Goal: Task Accomplishment & Management: Manage account settings

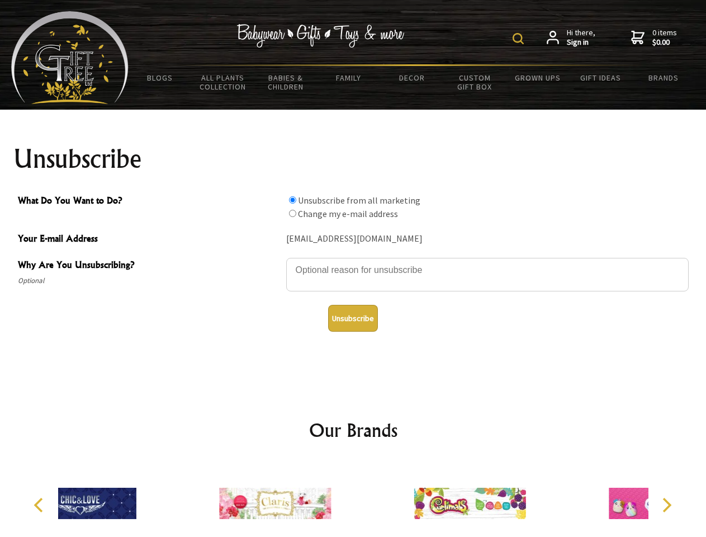
click at [520, 39] on img at bounding box center [518, 38] width 11 height 11
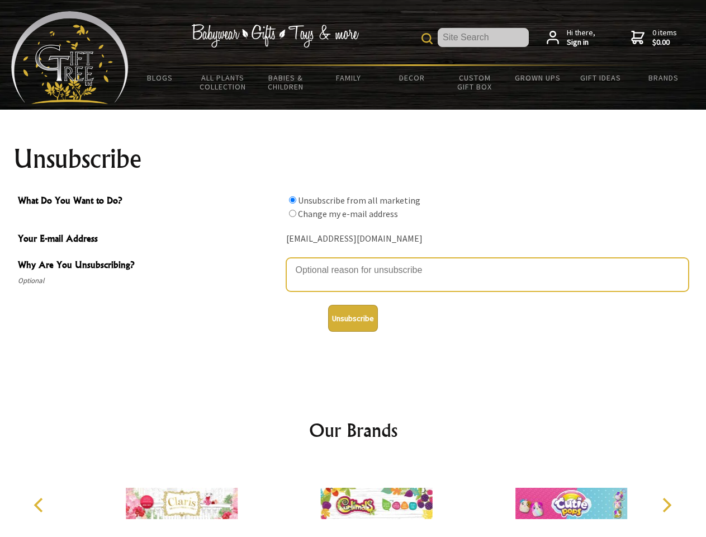
click at [353, 262] on textarea "Why Are You Unsubscribing?" at bounding box center [487, 275] width 403 height 34
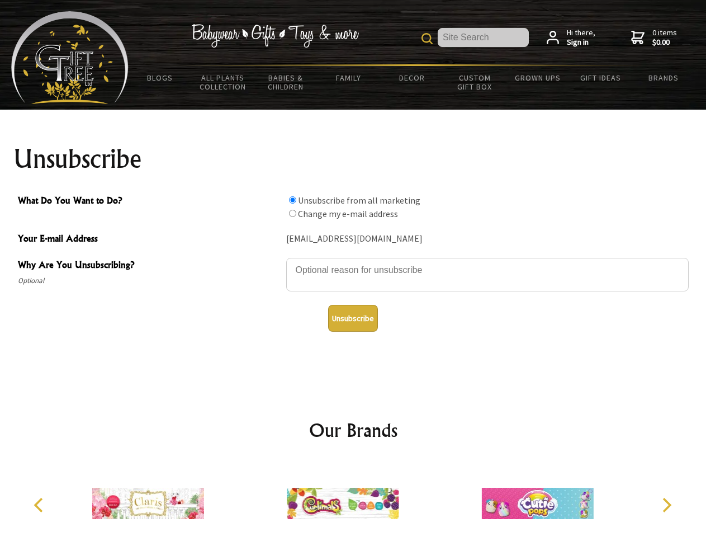
click at [292, 200] on input "What Do You Want to Do?" at bounding box center [292, 199] width 7 height 7
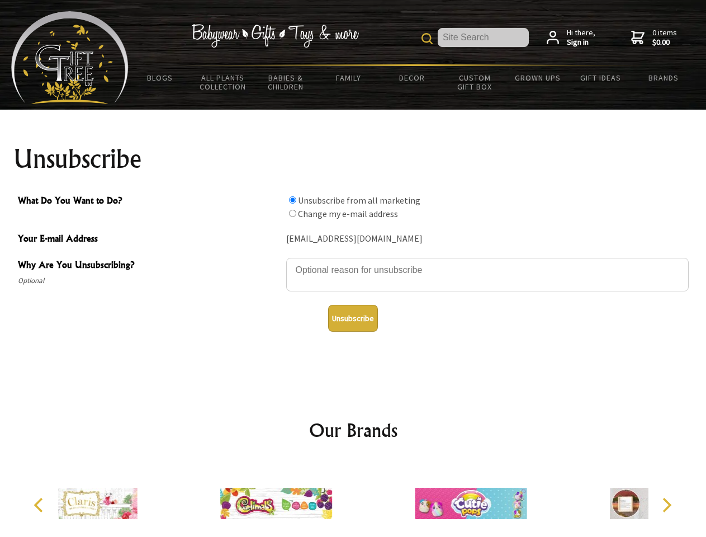
click at [292, 213] on input "What Do You Want to Do?" at bounding box center [292, 213] width 7 height 7
radio input "true"
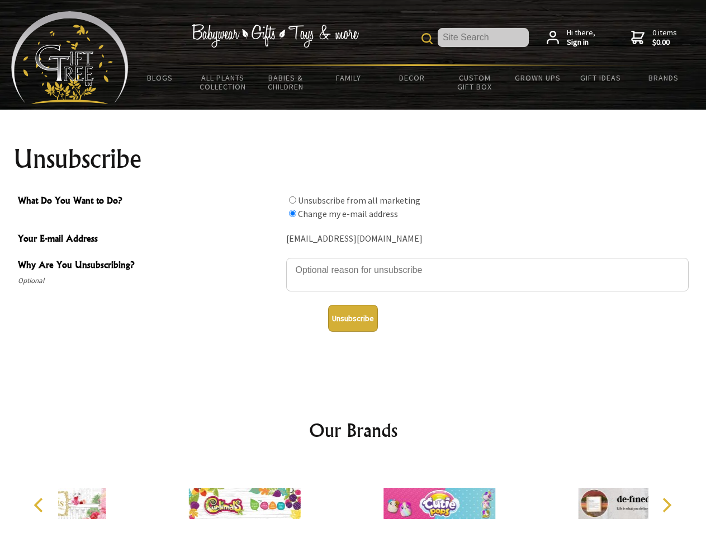
click at [353, 318] on button "Unsubscribe" at bounding box center [353, 318] width 50 height 27
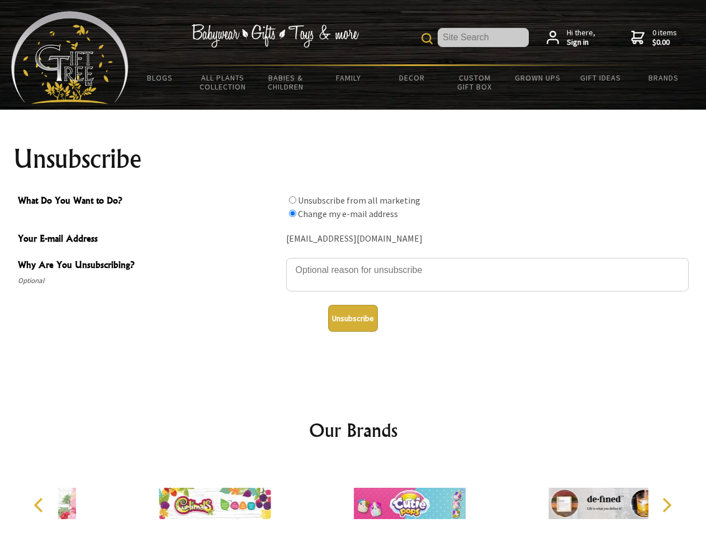
click at [354, 499] on img at bounding box center [410, 503] width 112 height 84
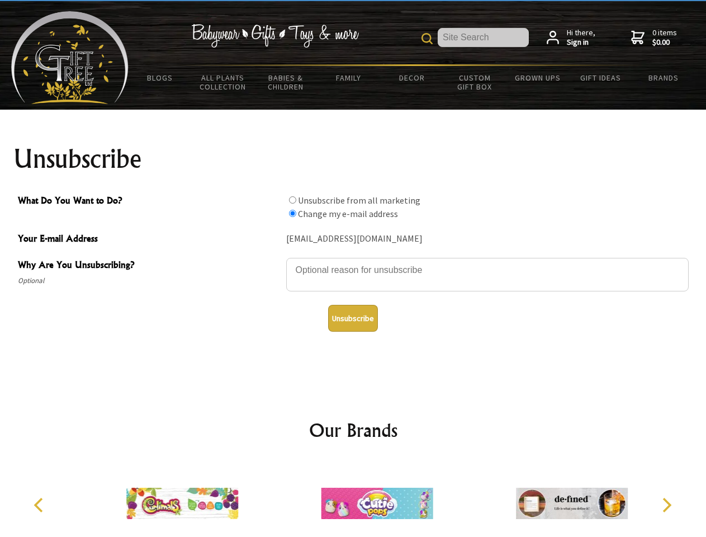
click at [40, 505] on icon "Previous" at bounding box center [39, 505] width 15 height 15
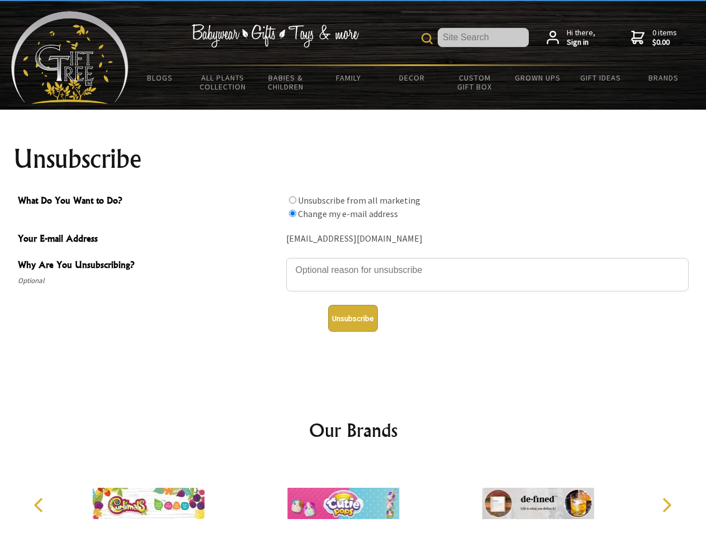
click at [667, 505] on icon "Next" at bounding box center [666, 505] width 15 height 15
